Goal: Check status

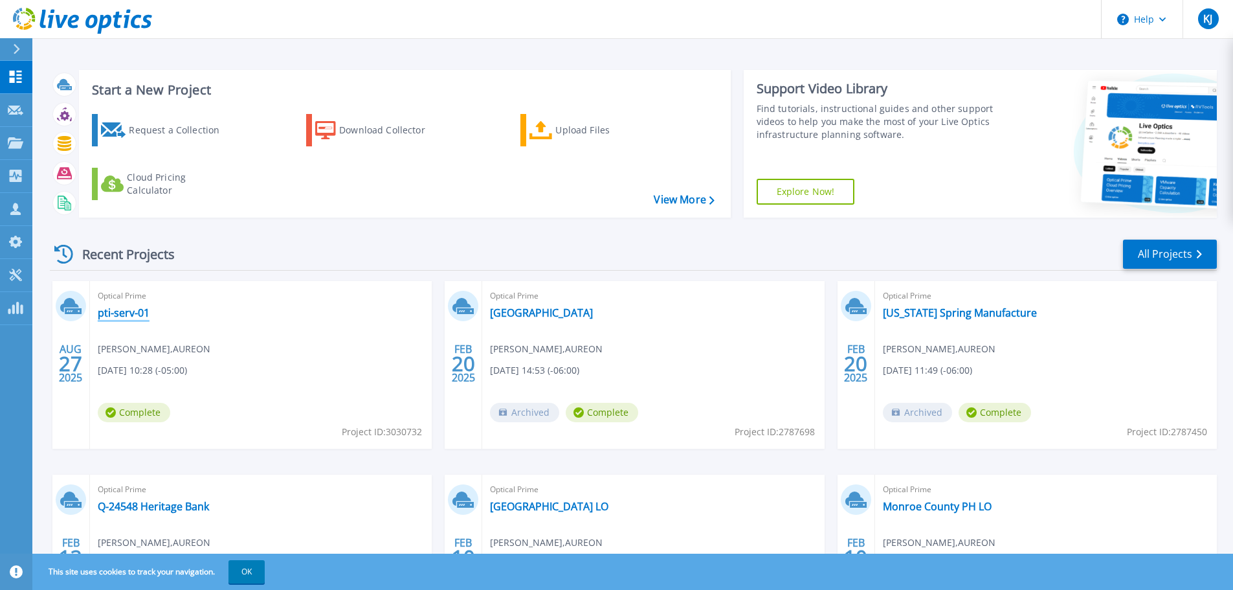
click at [133, 313] on link "pti-serv-01" at bounding box center [124, 312] width 52 height 13
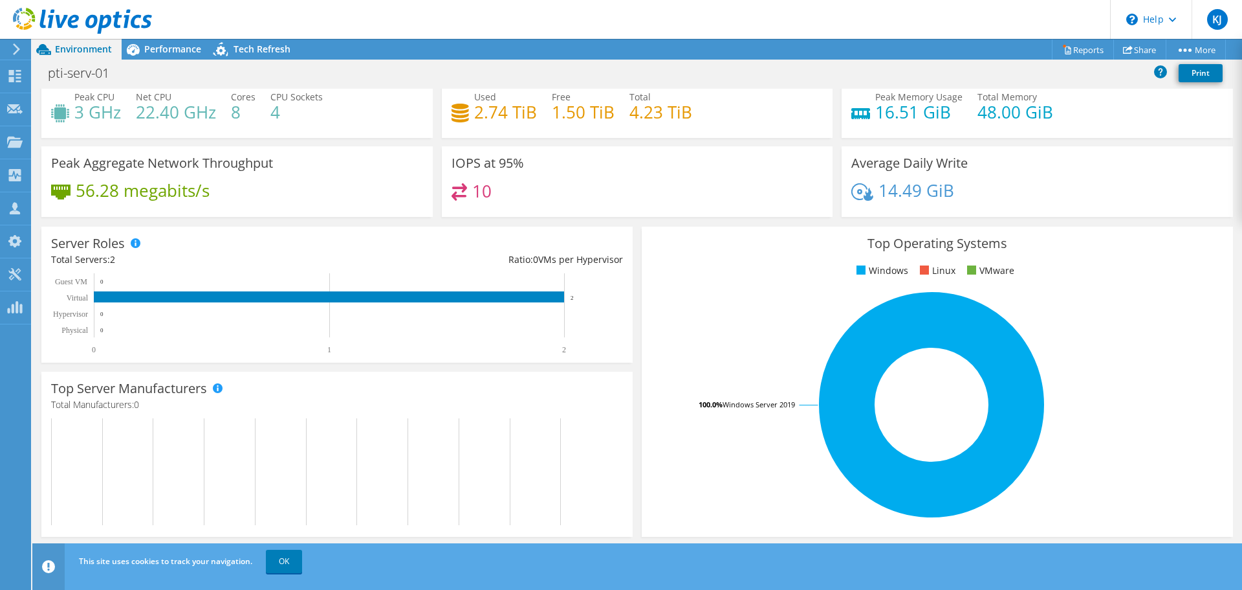
scroll to position [65, 0]
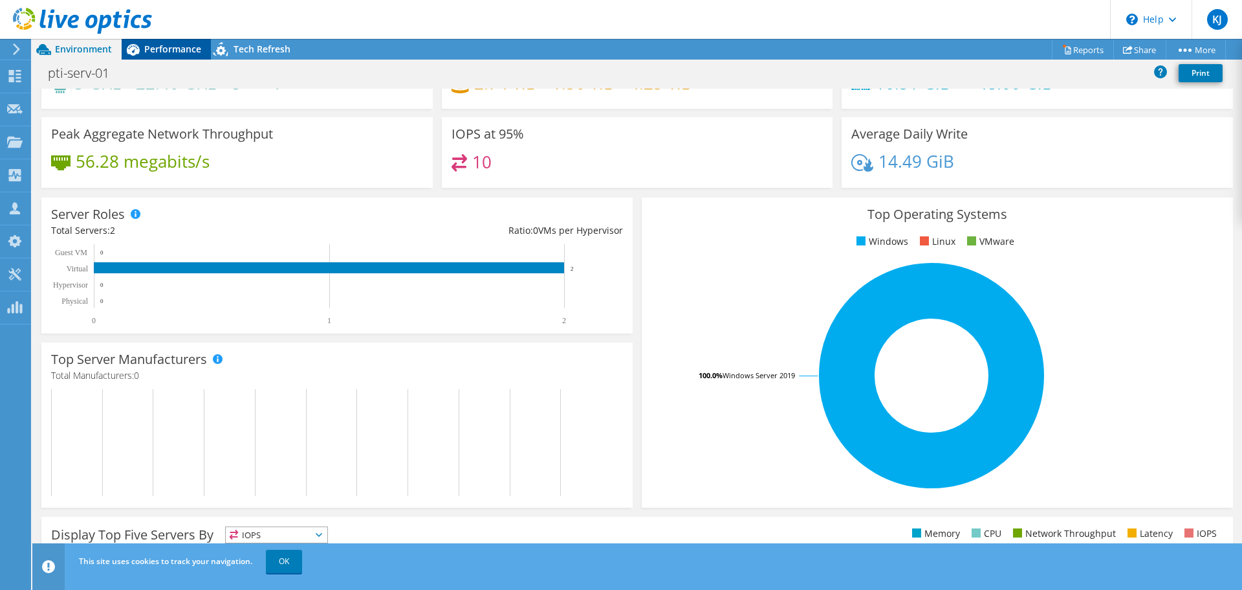
click at [167, 41] on div "Performance" at bounding box center [166, 49] width 89 height 21
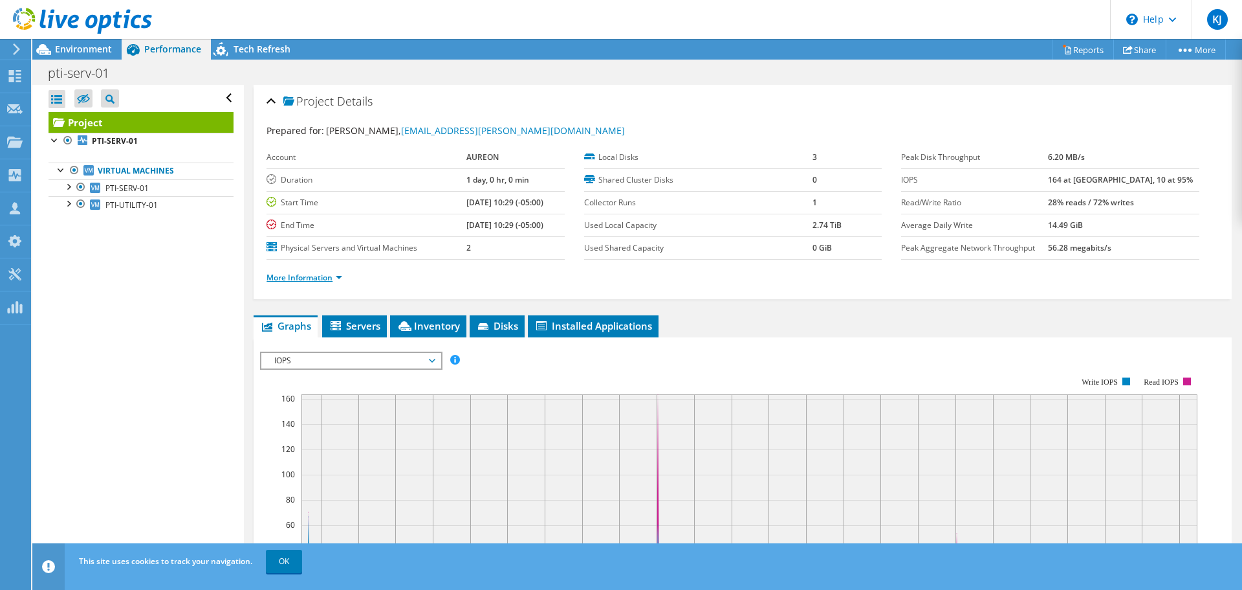
click at [306, 282] on link "More Information" at bounding box center [305, 277] width 76 height 11
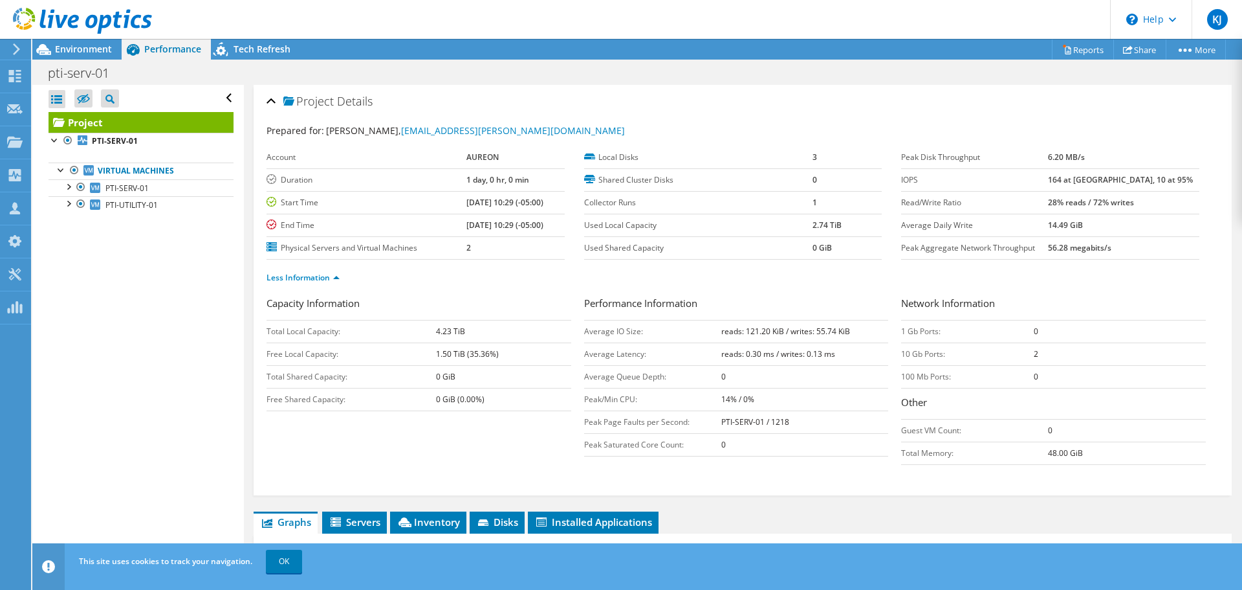
click at [100, 131] on link "Project" at bounding box center [141, 122] width 185 height 21
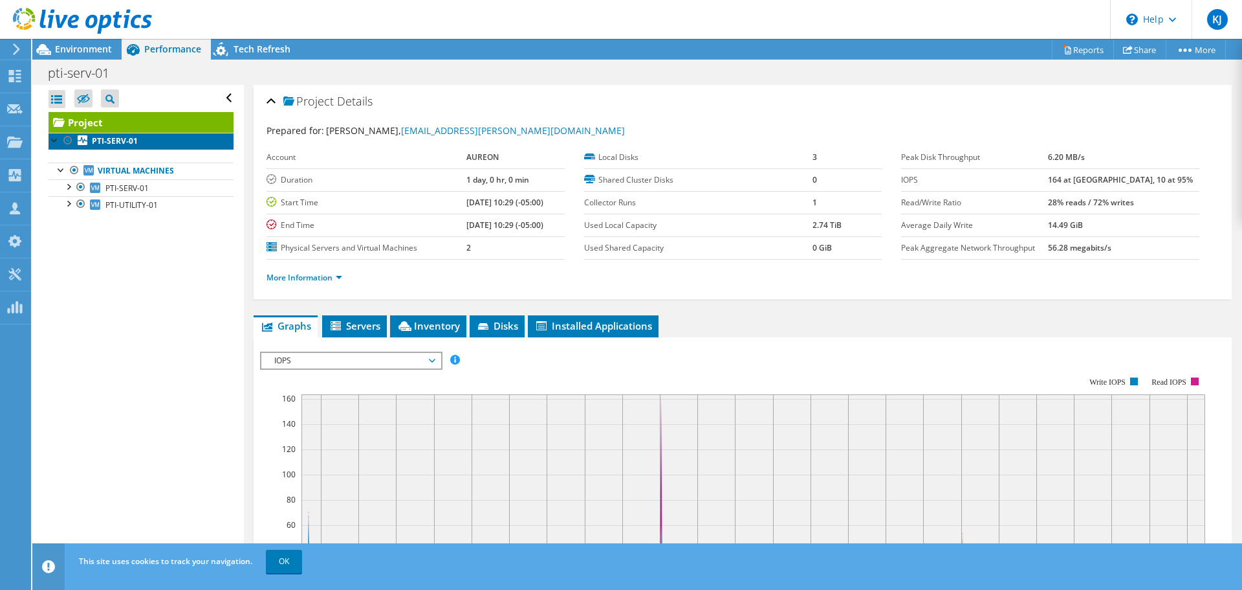
click at [108, 138] on b "PTI-SERV-01" at bounding box center [115, 140] width 46 height 11
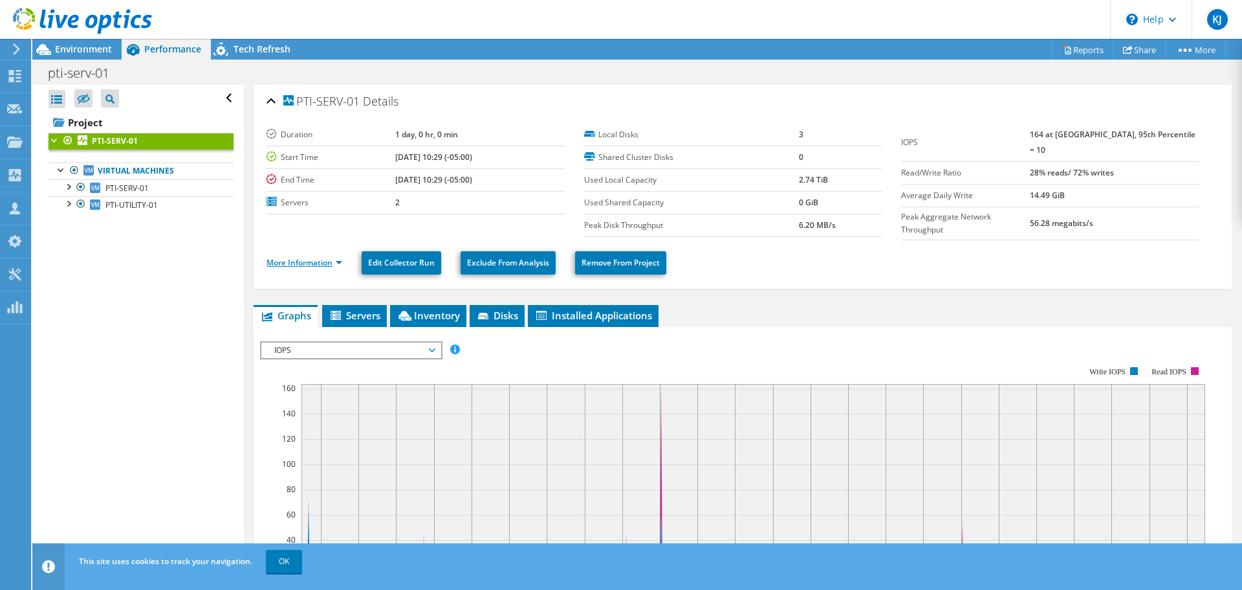
click at [324, 261] on link "More Information" at bounding box center [305, 262] width 76 height 11
